Goal: Check status: Check status

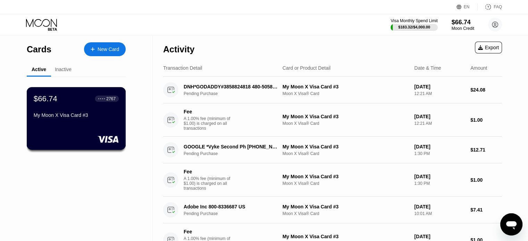
click at [71, 112] on div "$66.74 ● ● ● ● 2767 My Moon X Visa Card #3" at bounding box center [76, 107] width 85 height 27
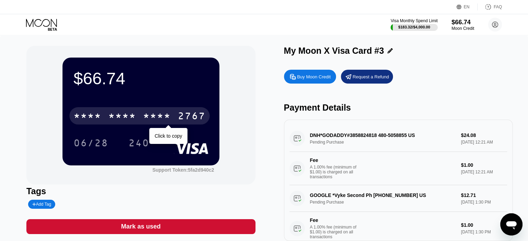
click at [165, 113] on div "* * * *" at bounding box center [157, 116] width 28 height 11
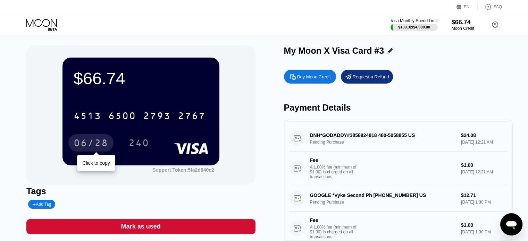
click at [108, 142] on div "06/28" at bounding box center [91, 143] width 35 height 11
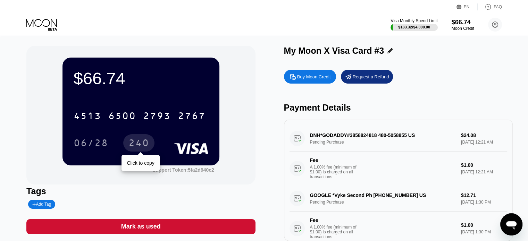
click at [142, 146] on div "240" at bounding box center [138, 143] width 21 height 11
